Goal: Task Accomplishment & Management: Complete application form

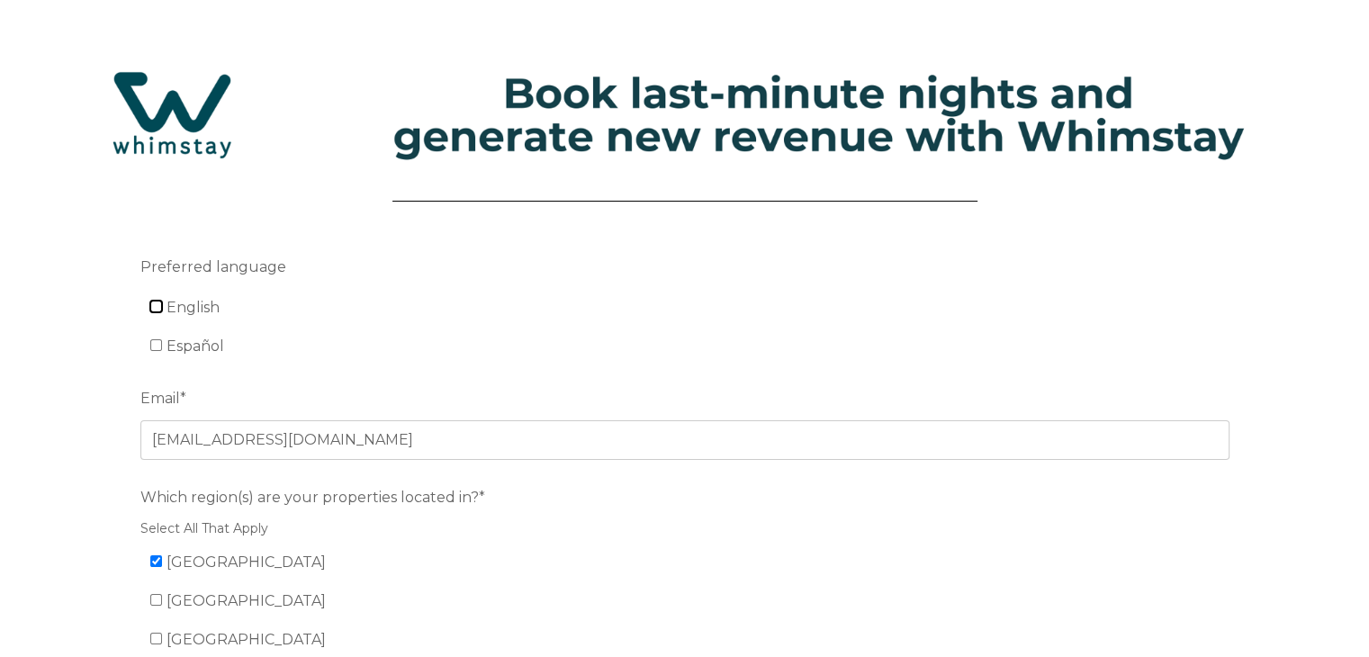
click at [156, 307] on input "English" at bounding box center [156, 307] width 12 height 12
checkbox input "true"
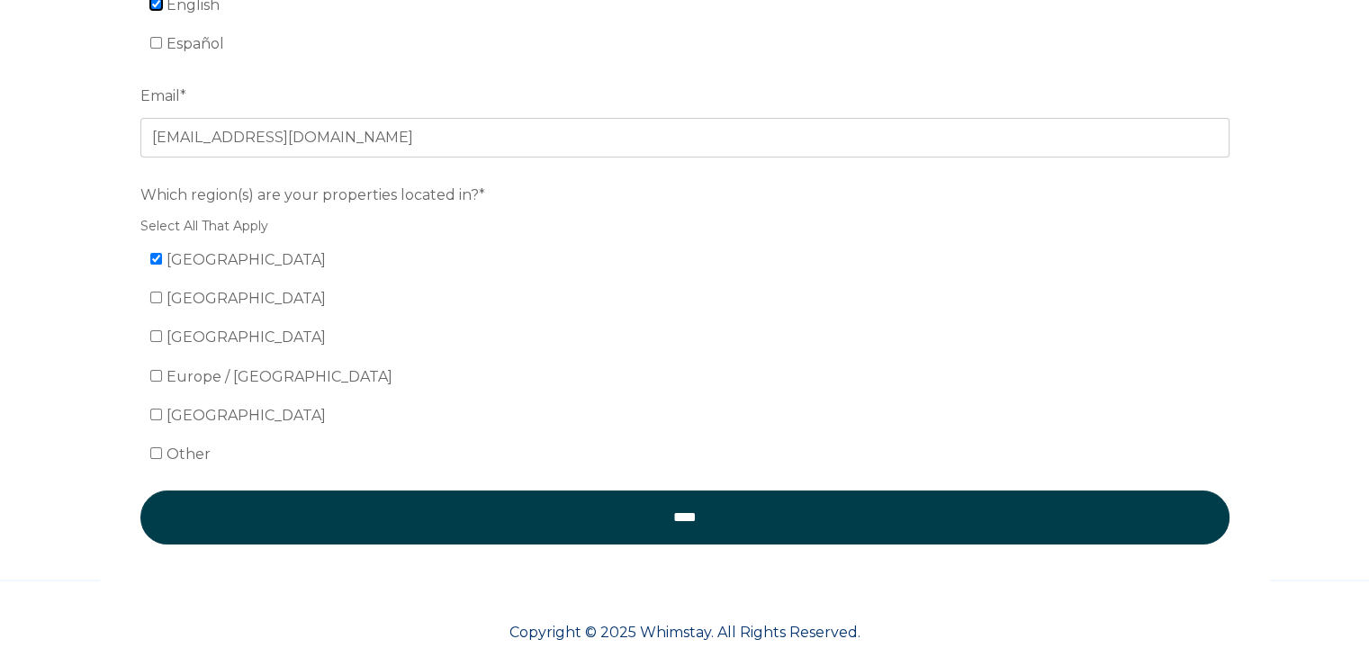
scroll to position [304, 0]
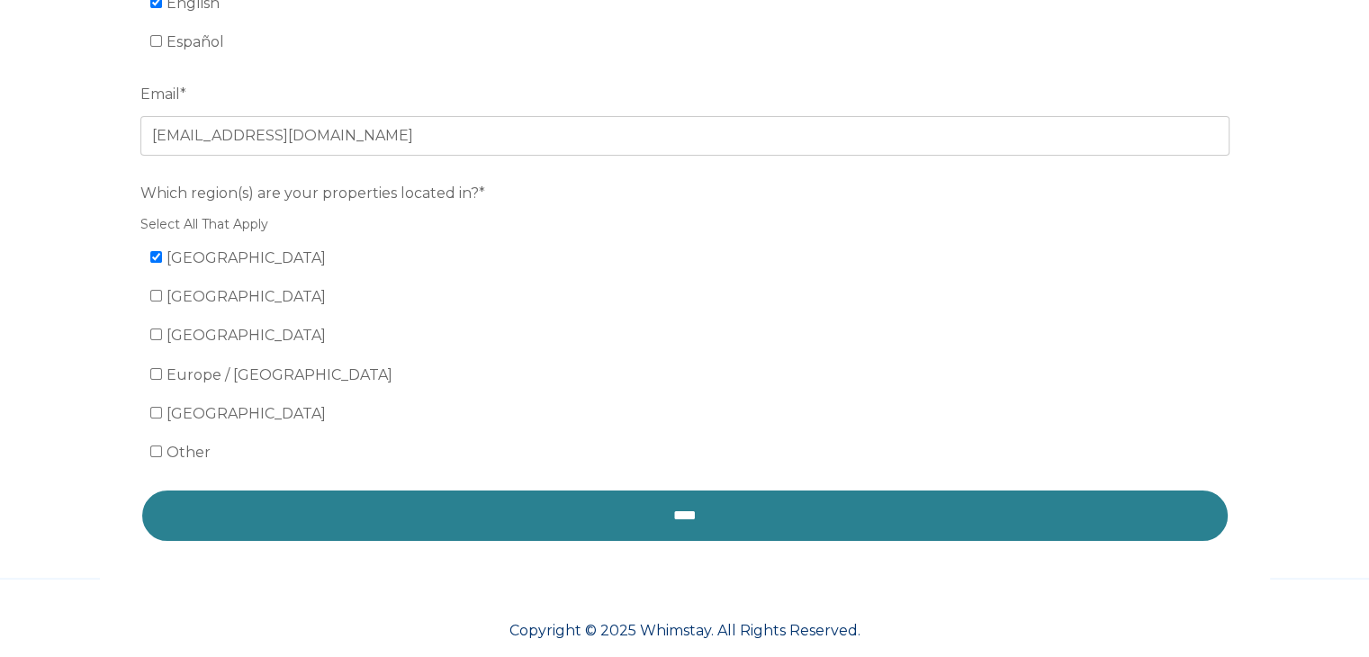
click at [692, 527] on input "****" at bounding box center [684, 516] width 1089 height 54
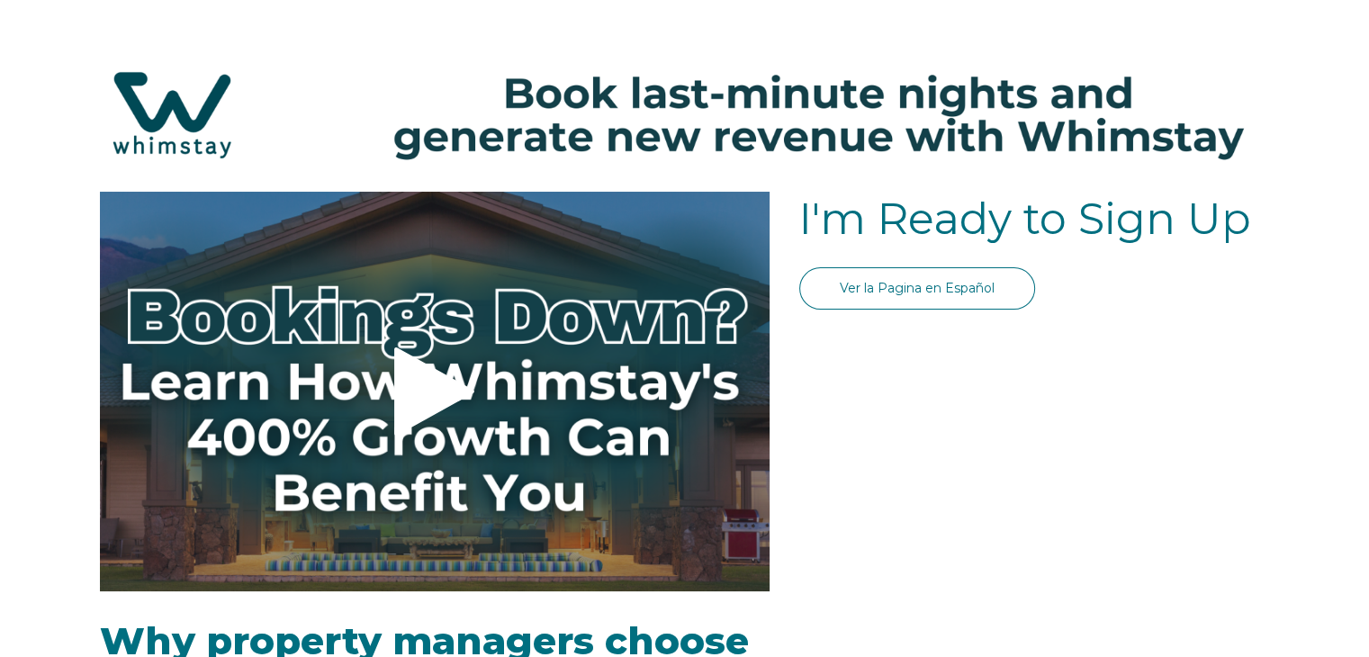
select select "US"
select select "Standard"
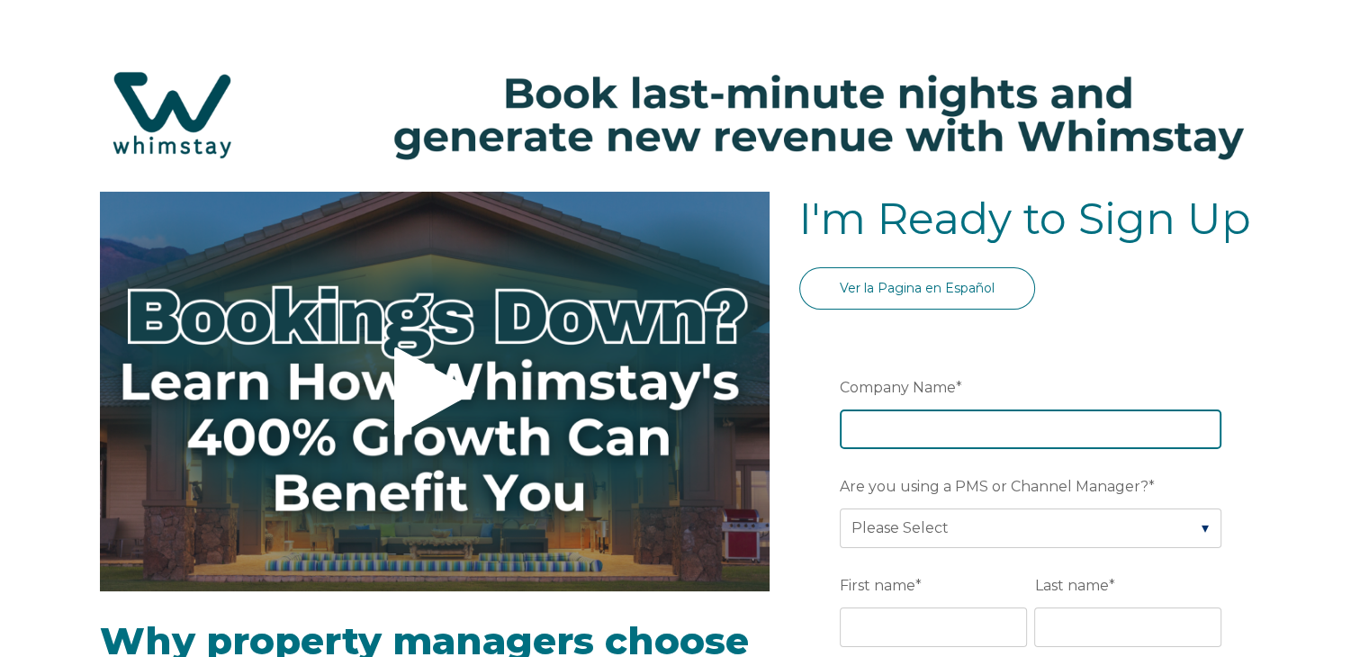
click at [927, 429] on input "Company Name *" at bounding box center [1031, 430] width 382 height 40
type input "[GEOGRAPHIC_DATA] Reservations"
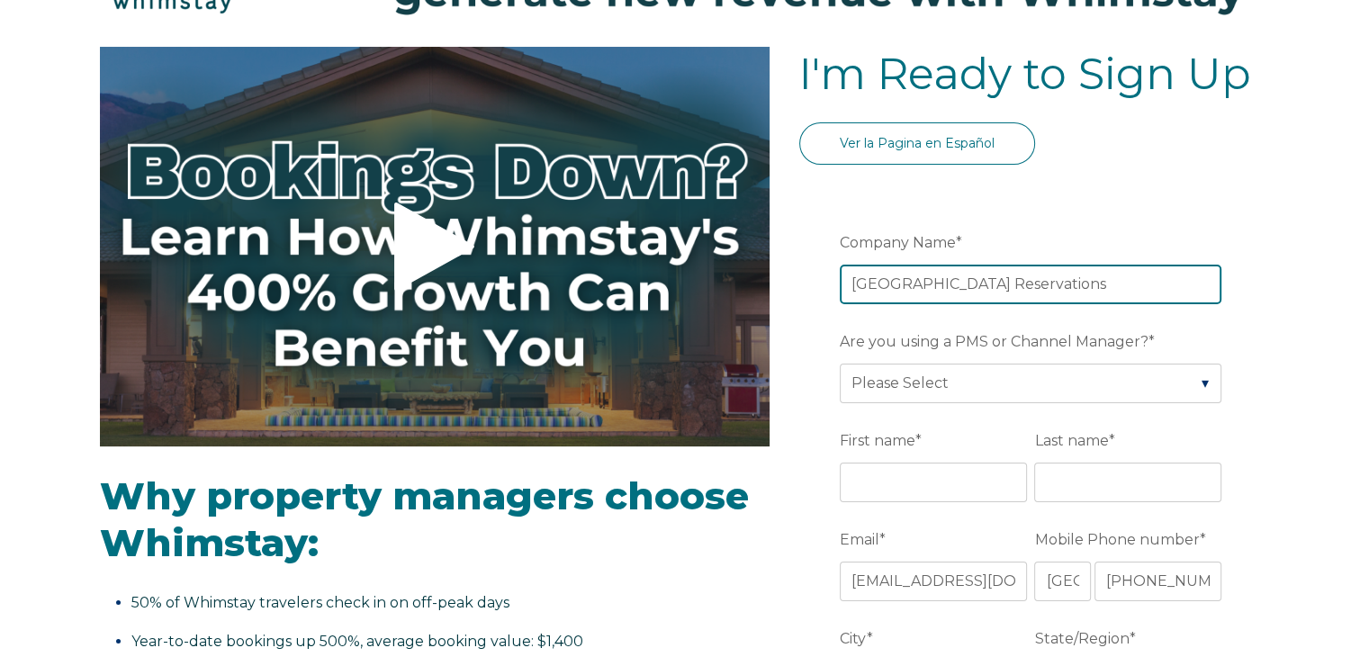
scroll to position [149, 0]
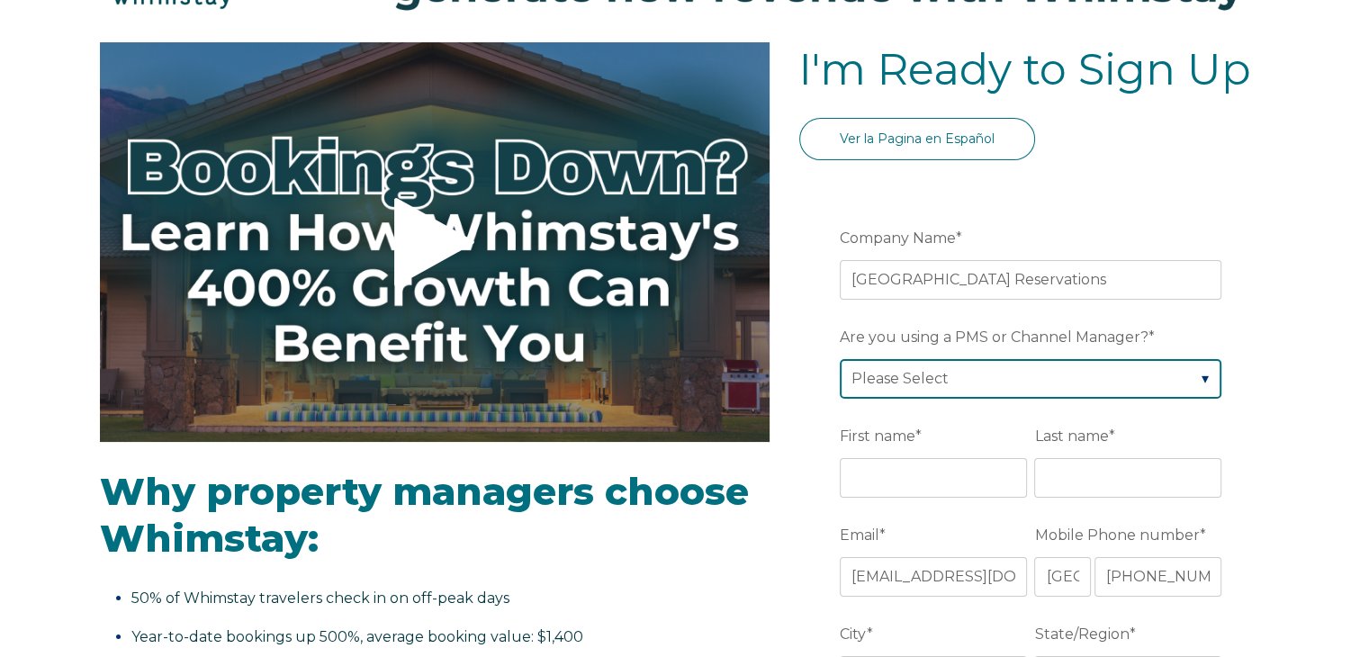
click at [1203, 377] on select "Please Select Barefoot BookingPal Boost Brightside CiiRUS Escapia Guesty Hostaw…" at bounding box center [1031, 379] width 382 height 40
select select "Airbnb"
click at [840, 359] on select "Please Select Barefoot BookingPal Boost Brightside CiiRUS Escapia Guesty Hostaw…" at bounding box center [1031, 379] width 382 height 40
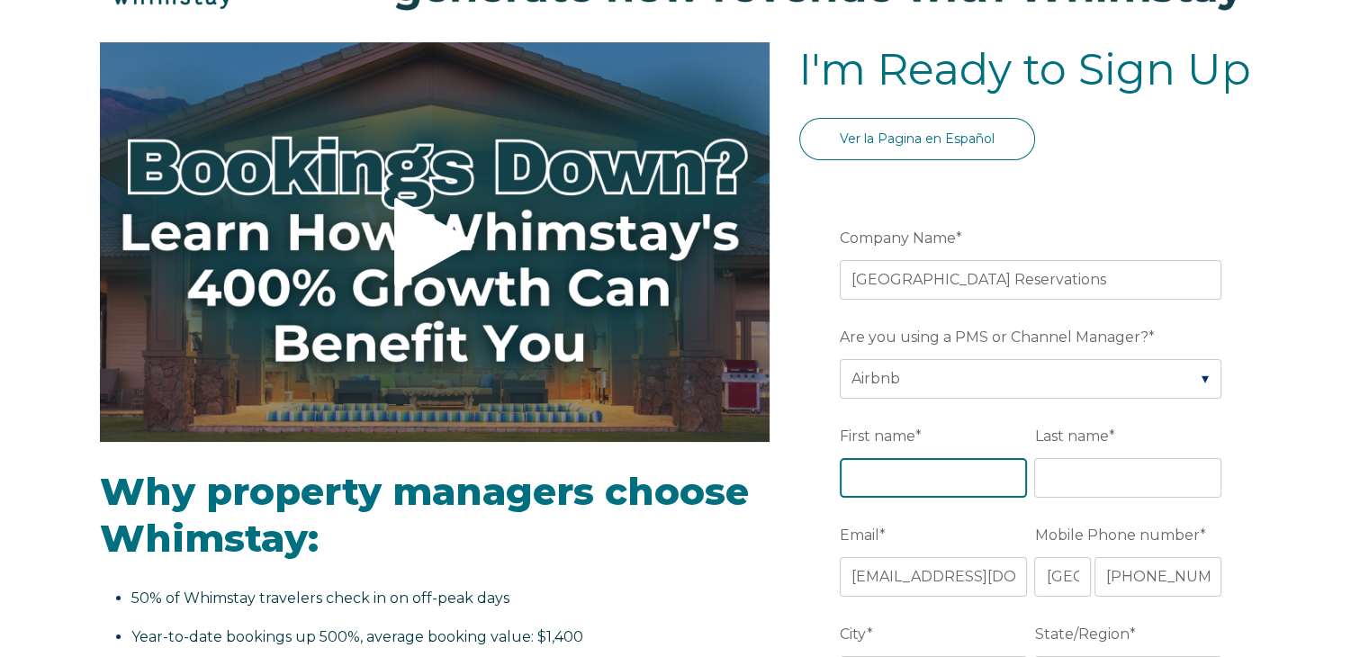
click at [902, 478] on input "First name *" at bounding box center [933, 478] width 187 height 40
type input "[PERSON_NAME]"
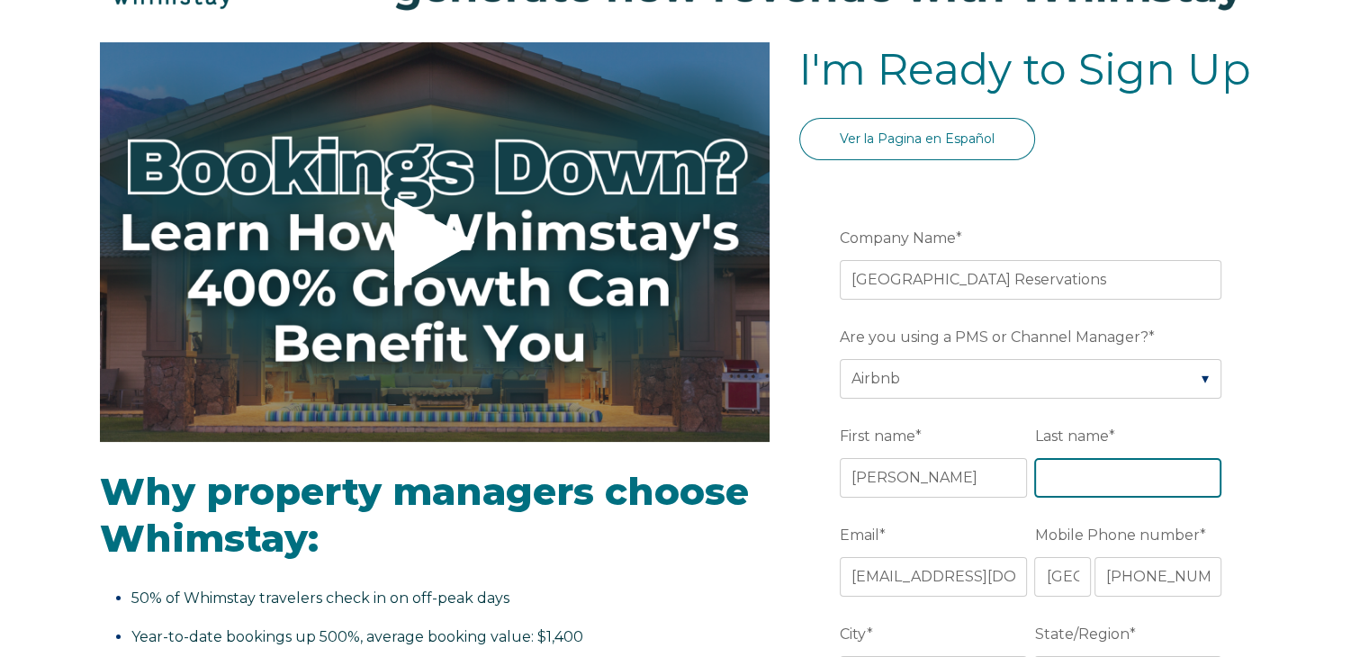
type input "[PERSON_NAME]"
type input "[GEOGRAPHIC_DATA]"
type input "[US_STATE]"
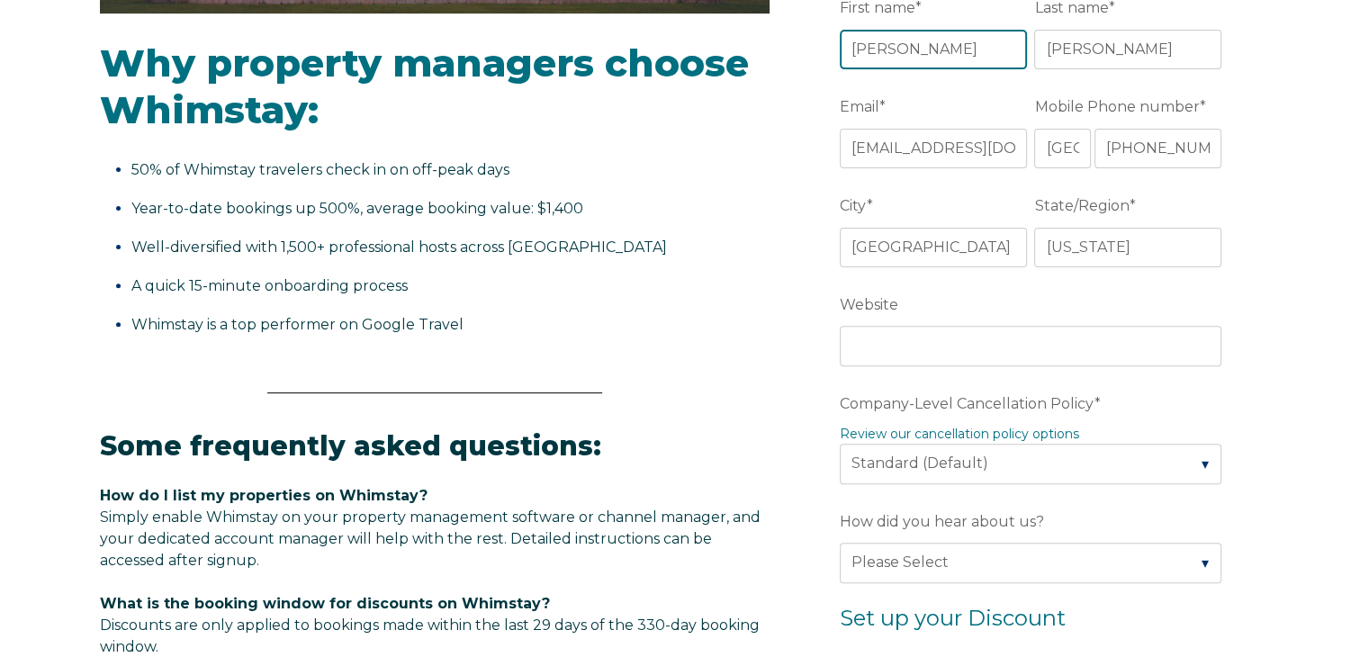
scroll to position [587, 0]
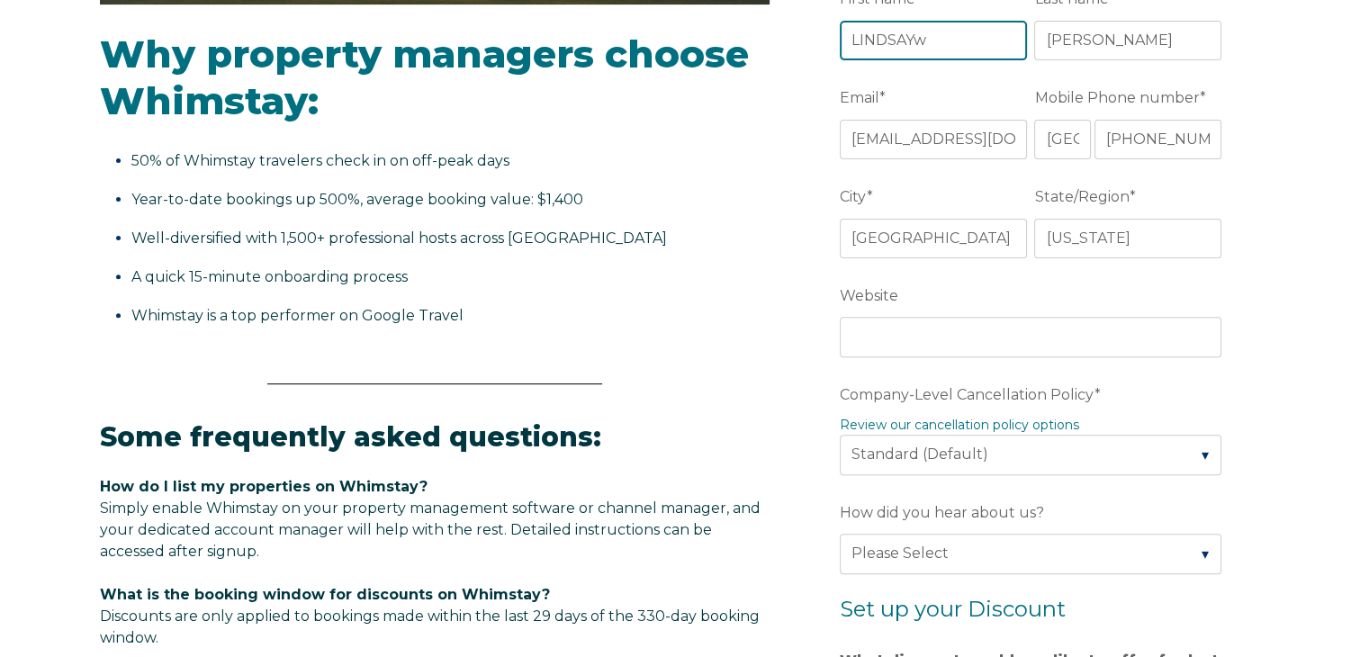
type input "[PERSON_NAME]"
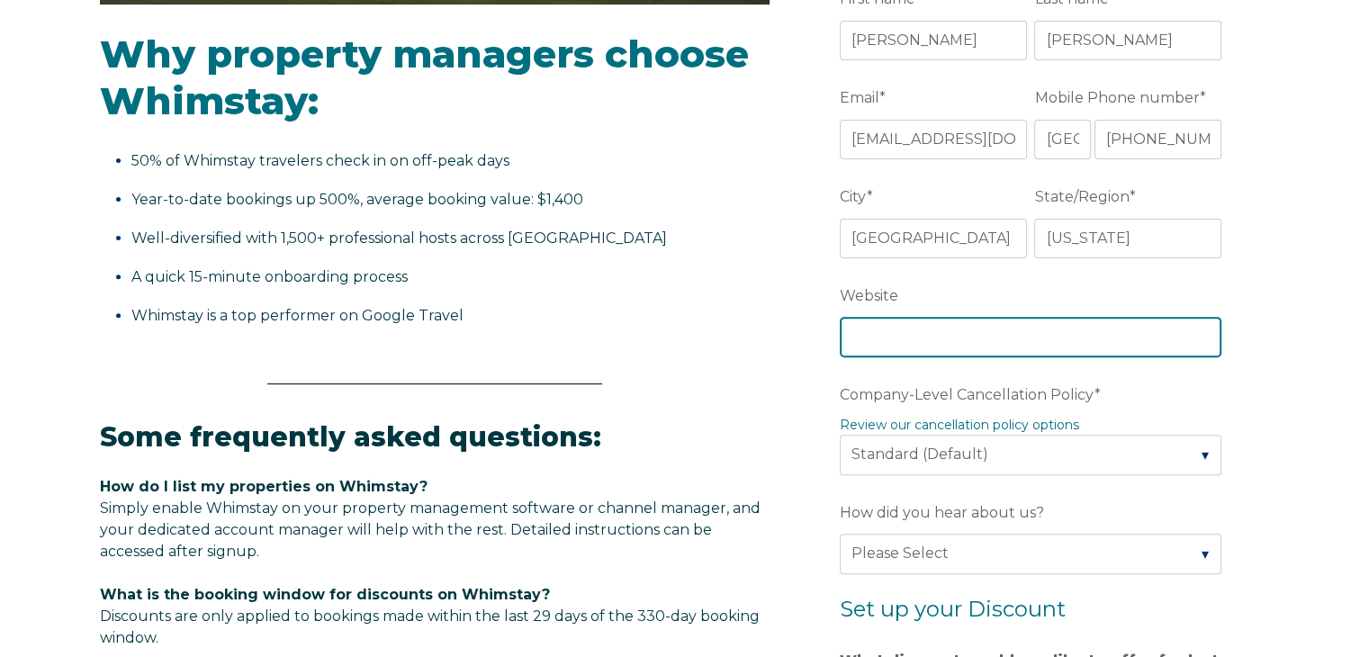
click at [897, 334] on input "Website" at bounding box center [1031, 337] width 382 height 40
type input "[DOMAIN_NAME]"
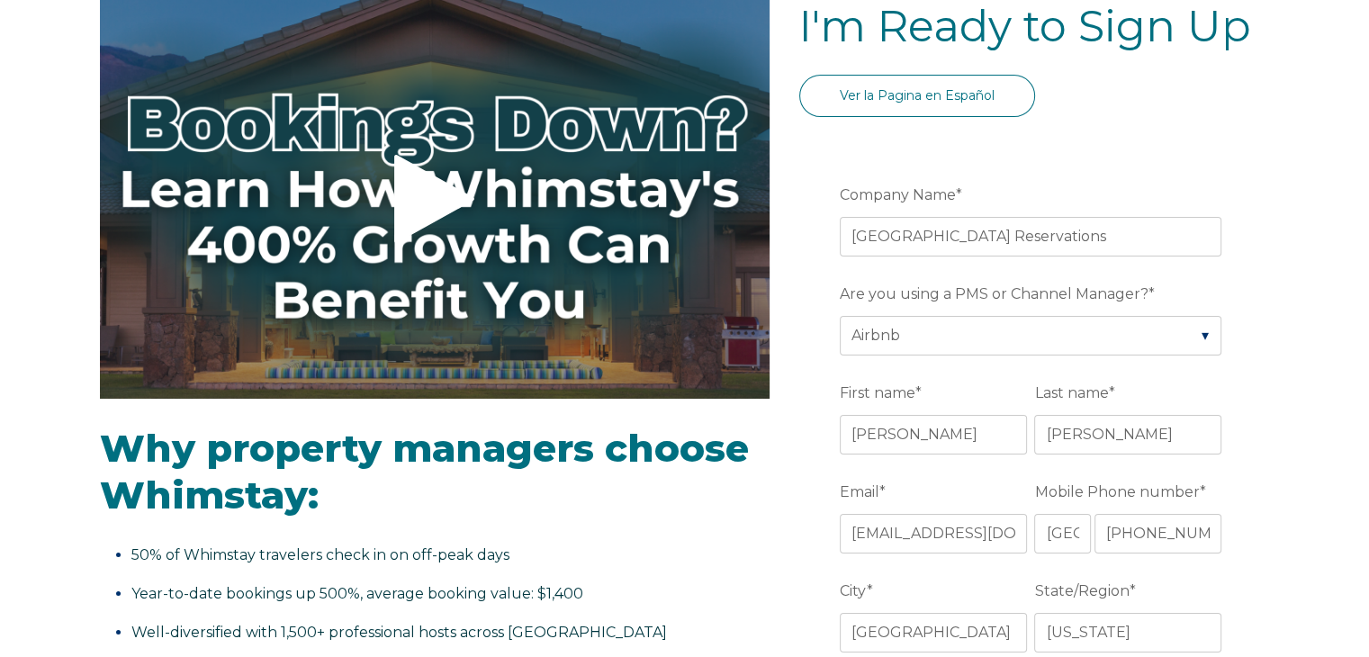
scroll to position [132, 0]
